Goal: Navigation & Orientation: Understand site structure

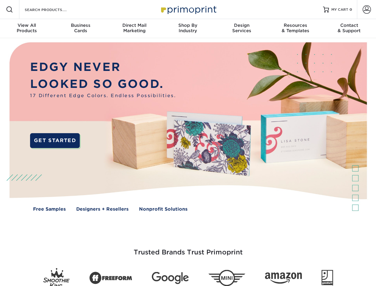
click at [188, 143] on img at bounding box center [188, 131] width 372 height 186
click at [10, 10] on span at bounding box center [9, 9] width 7 height 7
click at [366, 10] on span at bounding box center [366, 9] width 8 height 8
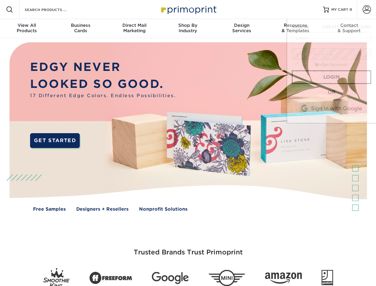
click at [27, 29] on div "View All Products" at bounding box center [27, 28] width 54 height 11
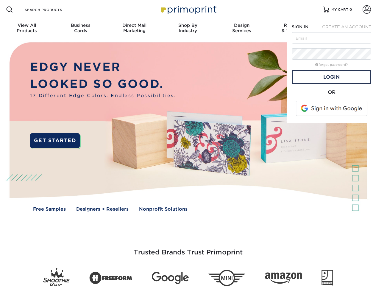
click at [80, 29] on div "Business Cards" at bounding box center [81, 28] width 54 height 11
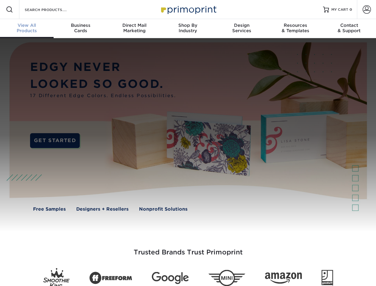
click at [134, 29] on div "Direct Mail Marketing" at bounding box center [134, 28] width 54 height 11
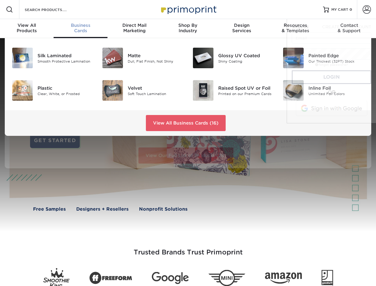
click at [188, 29] on div "Shop By Industry" at bounding box center [188, 28] width 54 height 11
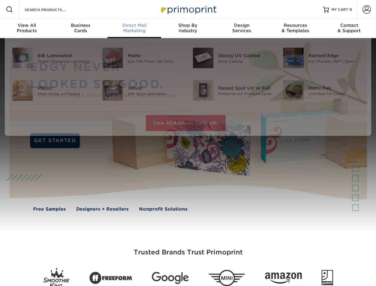
click at [242, 29] on div "Design Services" at bounding box center [242, 28] width 54 height 11
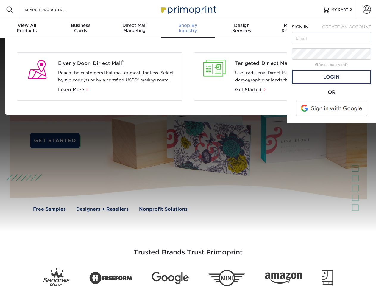
click at [295, 29] on span "SIGN IN" at bounding box center [300, 26] width 17 height 5
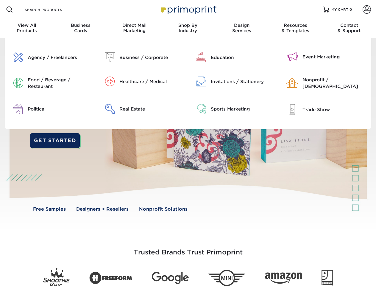
click at [349, 29] on div "Contact & Support" at bounding box center [349, 28] width 54 height 11
